Goal: Check status: Check status

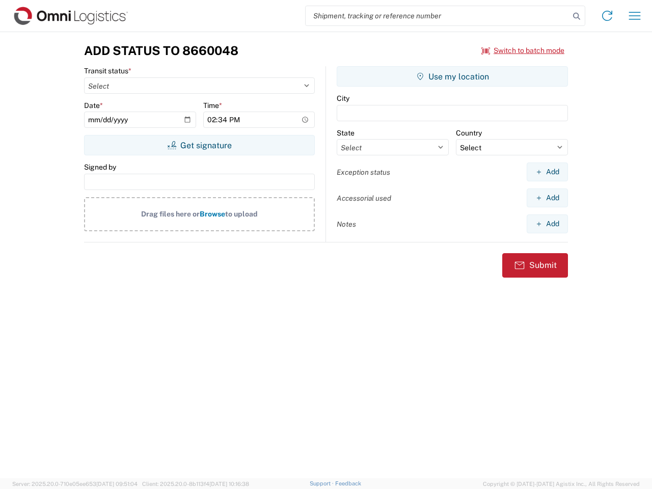
click at [437, 16] on input "search" at bounding box center [438, 15] width 264 height 19
click at [576, 16] on icon at bounding box center [576, 16] width 14 height 14
click at [607, 16] on icon at bounding box center [607, 16] width 16 height 16
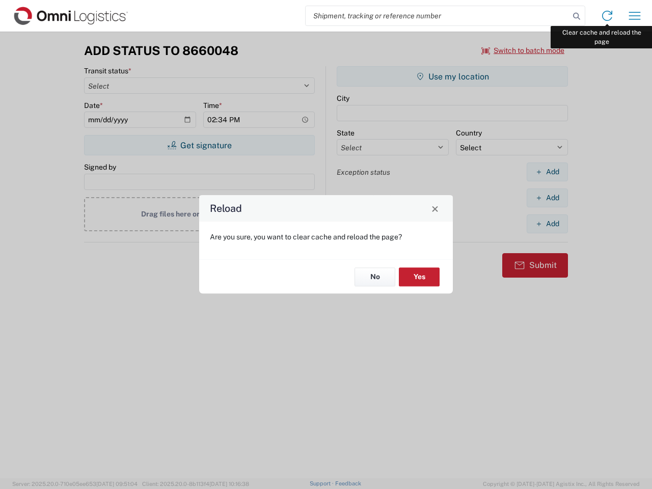
click at [635, 16] on div "Reload Are you sure, you want to clear cache and reload the page? No Yes" at bounding box center [326, 244] width 652 height 489
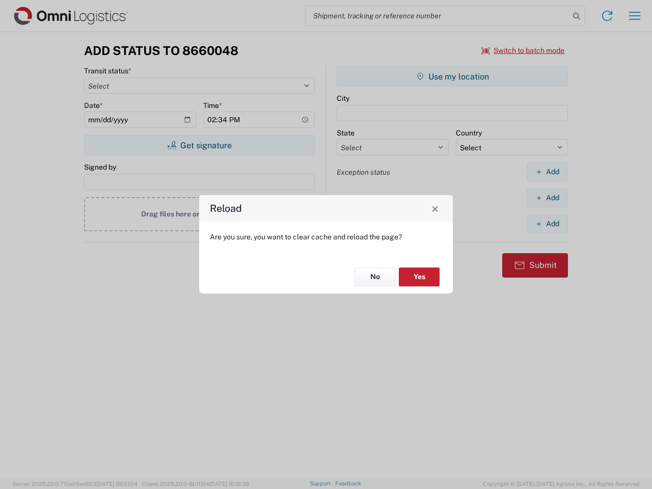
click at [523, 50] on div "Reload Are you sure, you want to clear cache and reload the page? No Yes" at bounding box center [326, 244] width 652 height 489
click at [199, 145] on div "Reload Are you sure, you want to clear cache and reload the page? No Yes" at bounding box center [326, 244] width 652 height 489
click at [452, 76] on div "Reload Are you sure, you want to clear cache and reload the page? No Yes" at bounding box center [326, 244] width 652 height 489
click at [547, 172] on div "Reload Are you sure, you want to clear cache and reload the page? No Yes" at bounding box center [326, 244] width 652 height 489
click at [547, 198] on div "Reload Are you sure, you want to clear cache and reload the page? No Yes" at bounding box center [326, 244] width 652 height 489
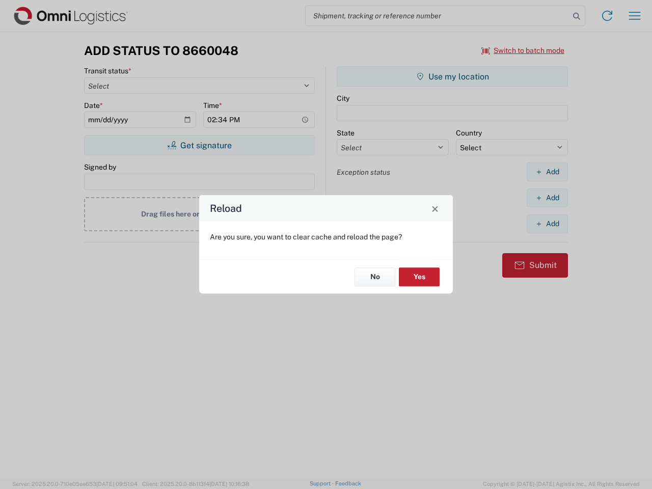
click at [547, 224] on div "Reload Are you sure, you want to clear cache and reload the page? No Yes" at bounding box center [326, 244] width 652 height 489
